Goal: Find specific page/section: Find specific page/section

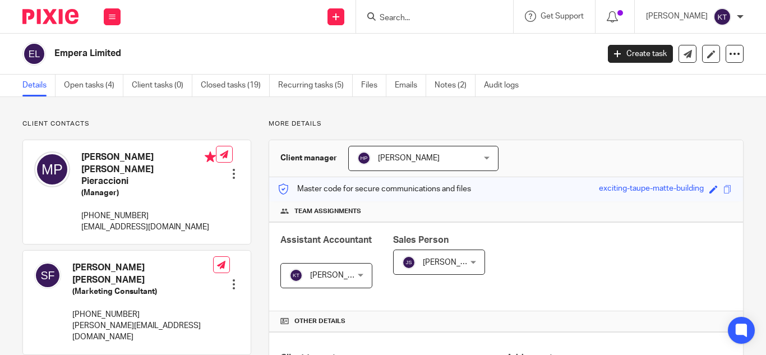
scroll to position [410, 0]
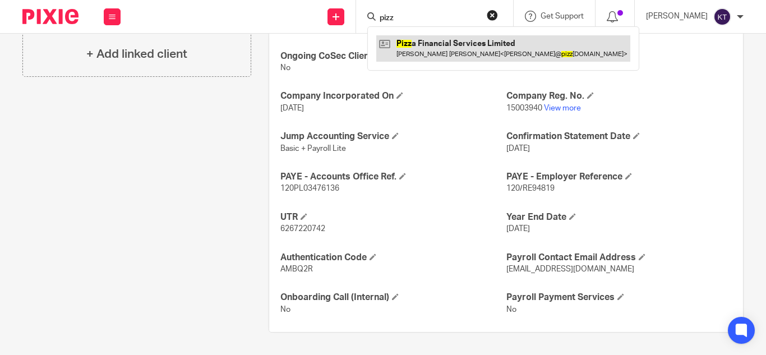
type input "pizz"
click at [446, 40] on link at bounding box center [503, 48] width 254 height 26
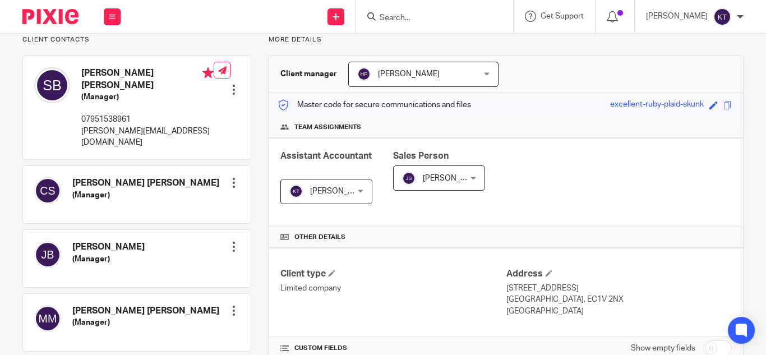
scroll to position [74, 0]
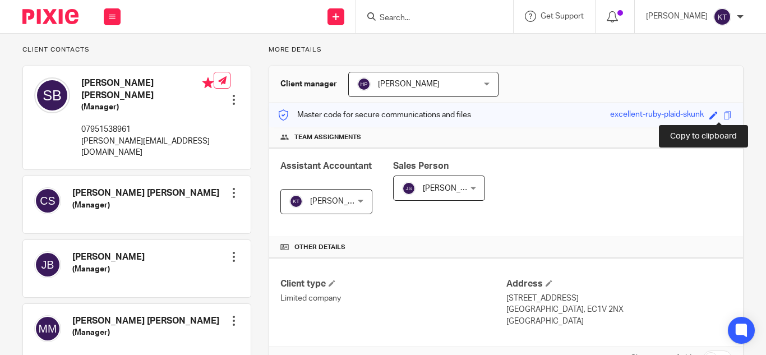
click at [723, 117] on span at bounding box center [727, 115] width 8 height 8
click at [389, 20] on input "Search" at bounding box center [428, 18] width 101 height 10
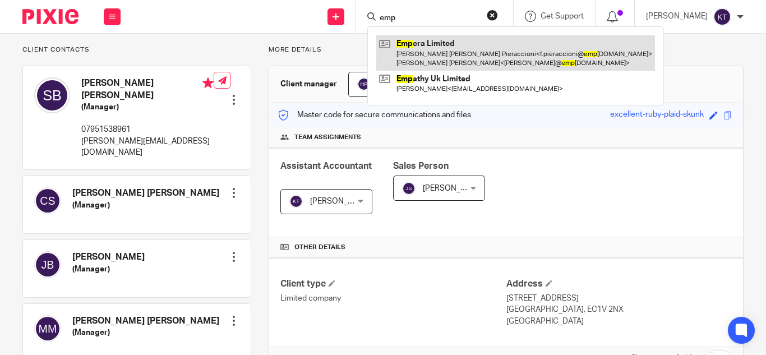
type input "emp"
click at [418, 49] on link at bounding box center [515, 52] width 279 height 35
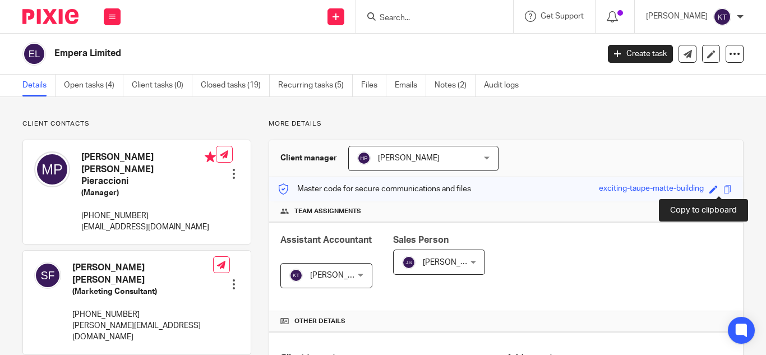
click at [723, 193] on span at bounding box center [727, 189] width 8 height 8
click at [395, 22] on input "Search" at bounding box center [428, 18] width 101 height 10
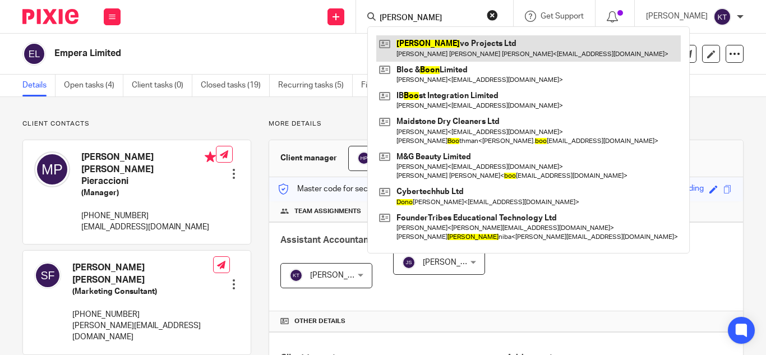
type input "bono"
click at [463, 54] on link at bounding box center [528, 48] width 304 height 26
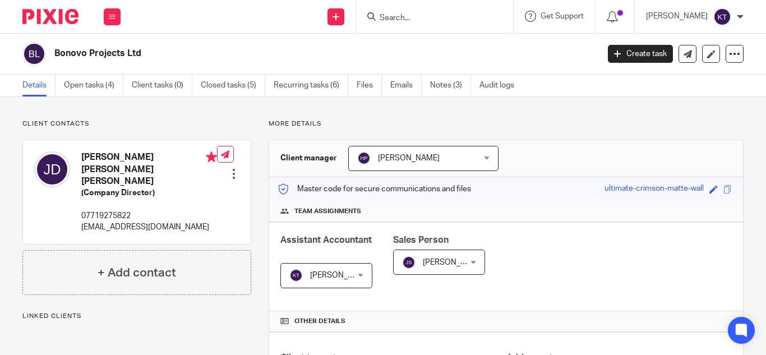
scroll to position [86, 0]
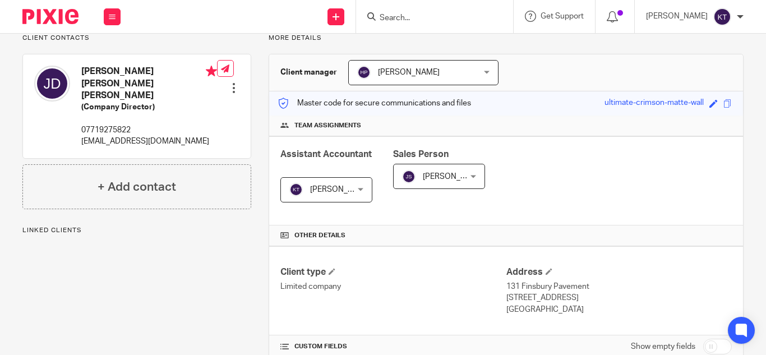
drag, startPoint x: 0, startPoint y: 0, endPoint x: 650, endPoint y: 72, distance: 654.3
click at [650, 72] on div "Client manager [PERSON_NAME] [PERSON_NAME] A Abinandhana P.K [PERSON_NAME] [PER…" at bounding box center [506, 72] width 474 height 37
click at [723, 106] on span at bounding box center [727, 103] width 8 height 8
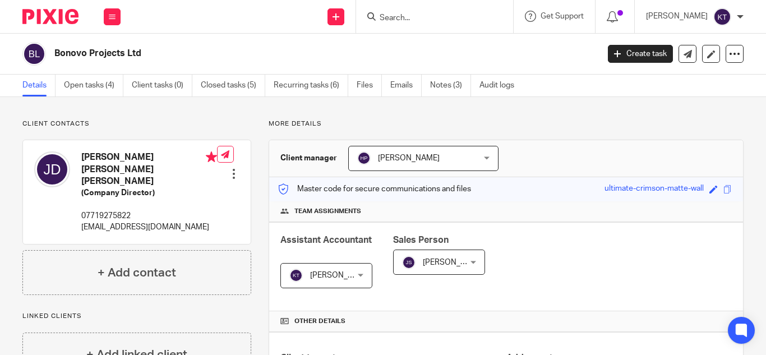
click at [410, 19] on input "Search" at bounding box center [428, 18] width 101 height 10
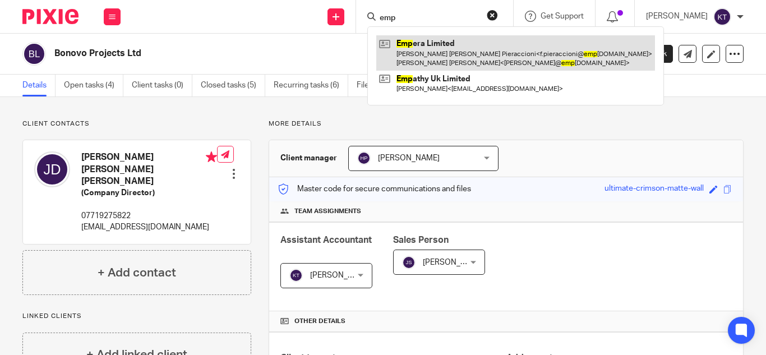
type input "emp"
click at [431, 45] on link at bounding box center [515, 52] width 279 height 35
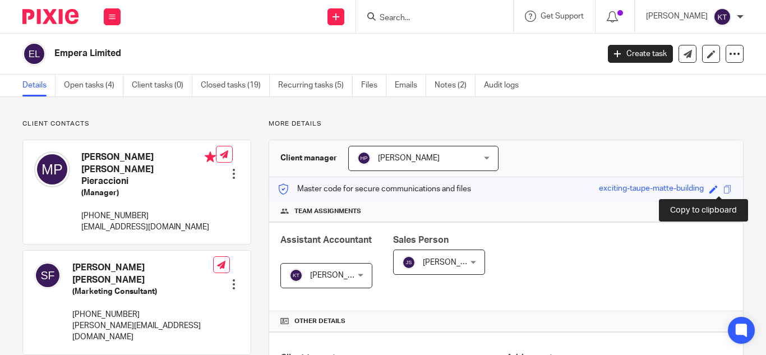
click at [723, 189] on span at bounding box center [727, 189] width 8 height 8
click at [393, 16] on input "Search" at bounding box center [428, 18] width 101 height 10
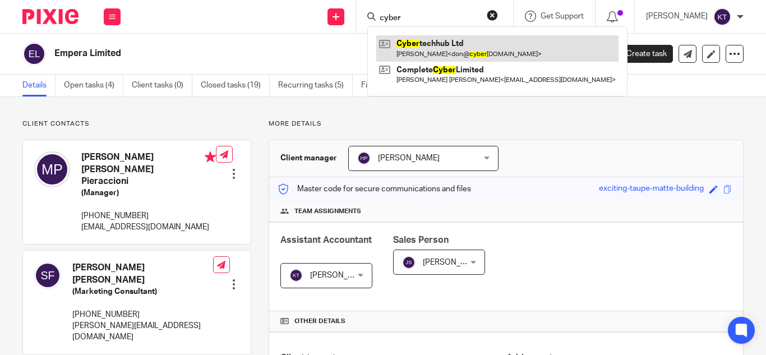
type input "cyber"
click at [419, 46] on link at bounding box center [497, 48] width 242 height 26
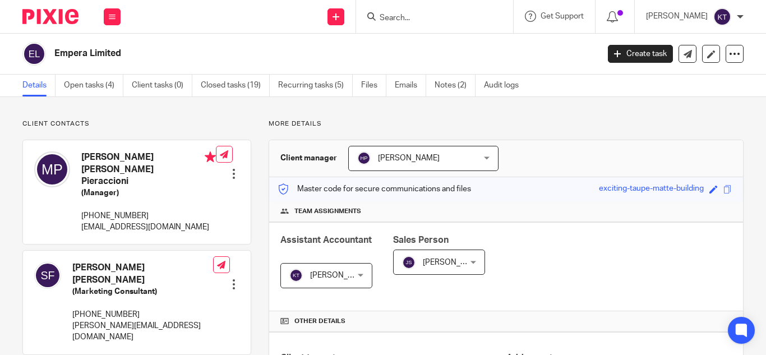
click at [420, 19] on input "Search" at bounding box center [428, 18] width 101 height 10
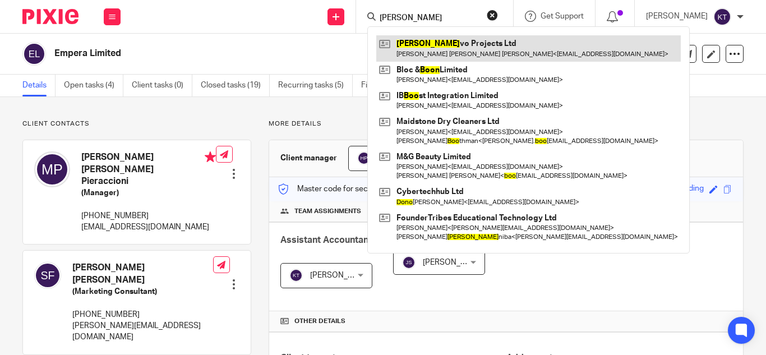
type input "[PERSON_NAME]"
click at [443, 43] on link at bounding box center [528, 48] width 304 height 26
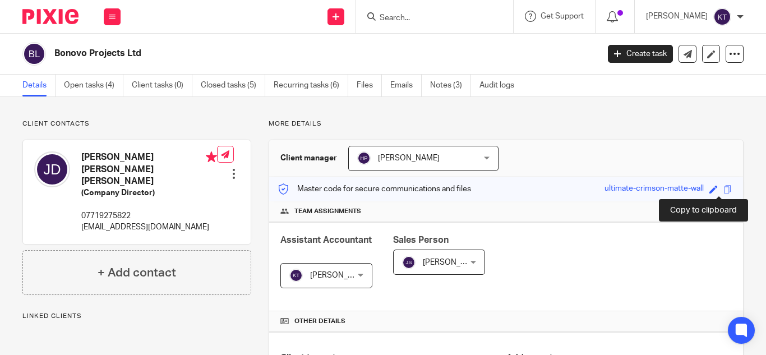
click at [723, 188] on span at bounding box center [727, 189] width 8 height 8
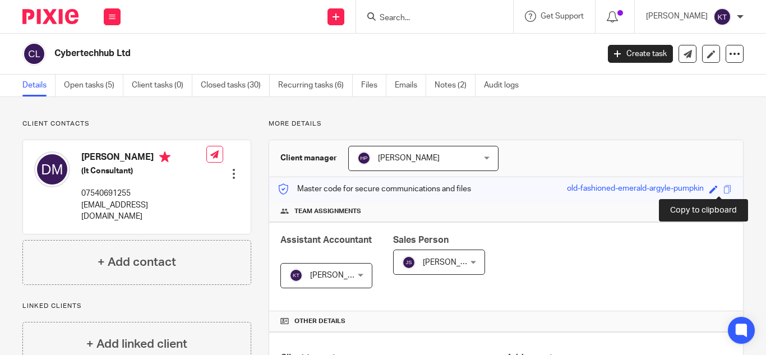
click at [723, 189] on span at bounding box center [727, 189] width 8 height 8
